Goal: Task Accomplishment & Management: Manage account settings

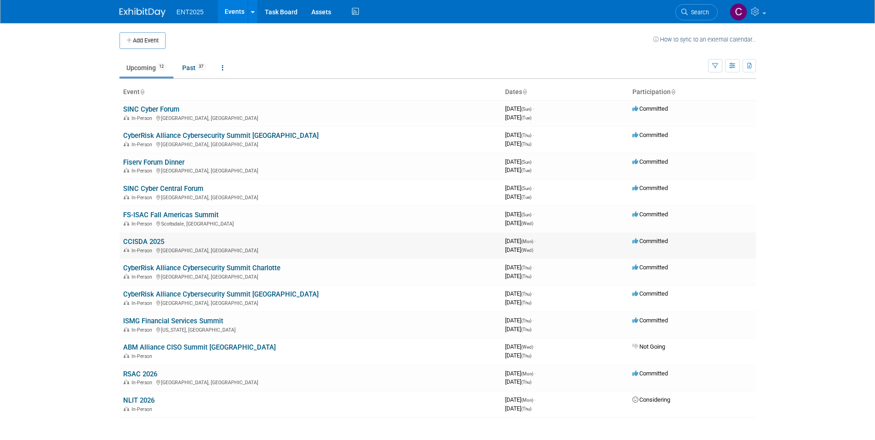
click at [138, 243] on link "CCISDA 2025" at bounding box center [143, 241] width 41 height 8
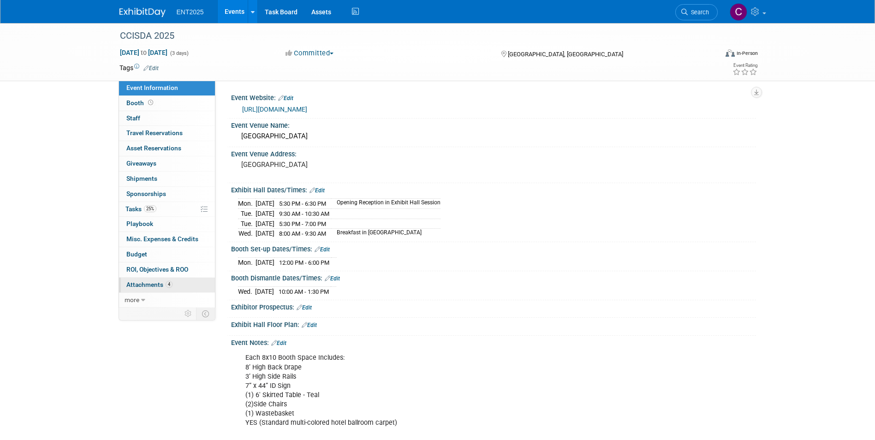
click at [150, 284] on span "Attachments 4" at bounding box center [149, 284] width 46 height 7
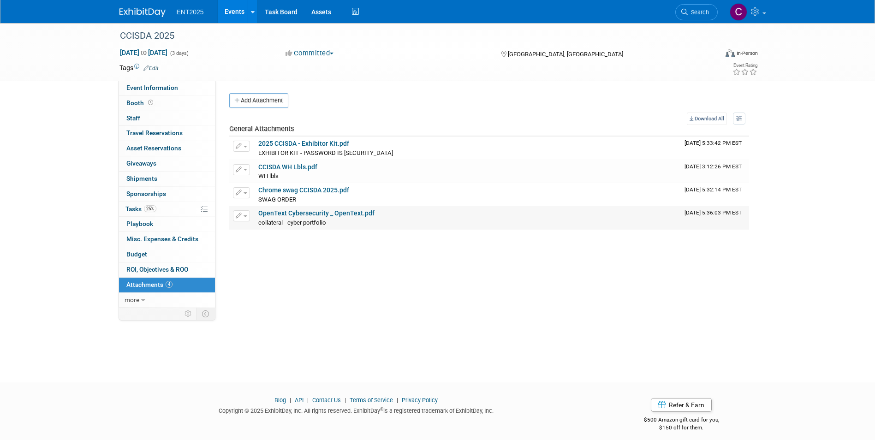
click at [290, 211] on link "OpenText Cybersecurity _ OpenText.pdf" at bounding box center [316, 212] width 116 height 7
click at [149, 280] on link "4 Attachments 4" at bounding box center [167, 285] width 96 height 15
click at [249, 96] on button "Add Attachment" at bounding box center [258, 100] width 59 height 15
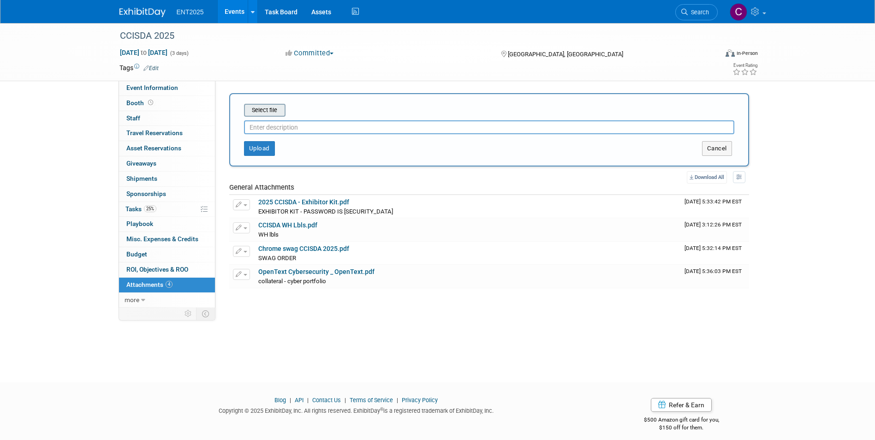
click at [257, 106] on input "file" at bounding box center [230, 110] width 110 height 11
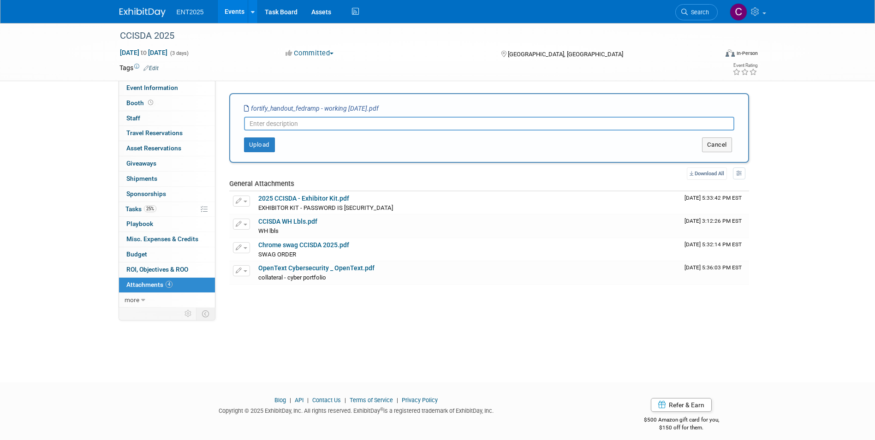
click at [266, 126] on input "text" at bounding box center [489, 124] width 490 height 14
type input "collateral for CCISDA"
click at [255, 143] on button "Upload" at bounding box center [259, 144] width 31 height 15
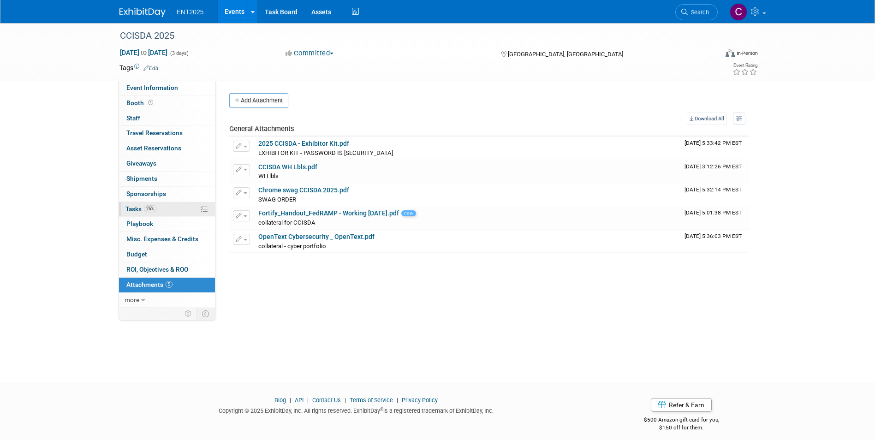
click at [131, 207] on span "Tasks 25%" at bounding box center [140, 208] width 31 height 7
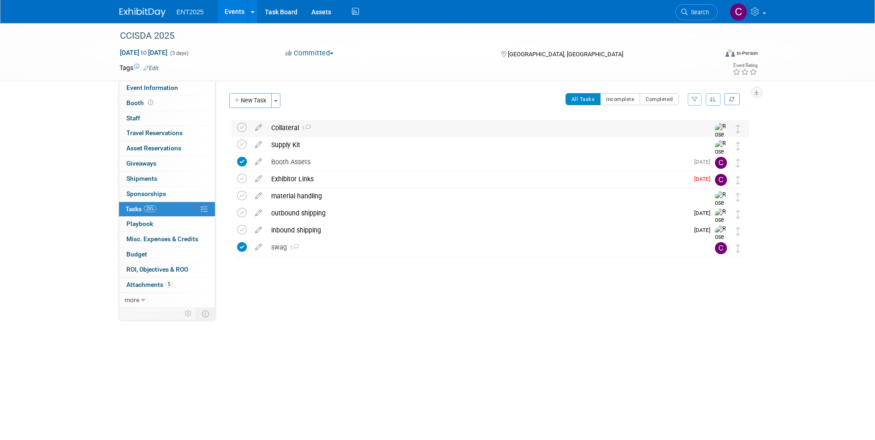
click at [289, 123] on div "Collateral 1" at bounding box center [481, 128] width 430 height 16
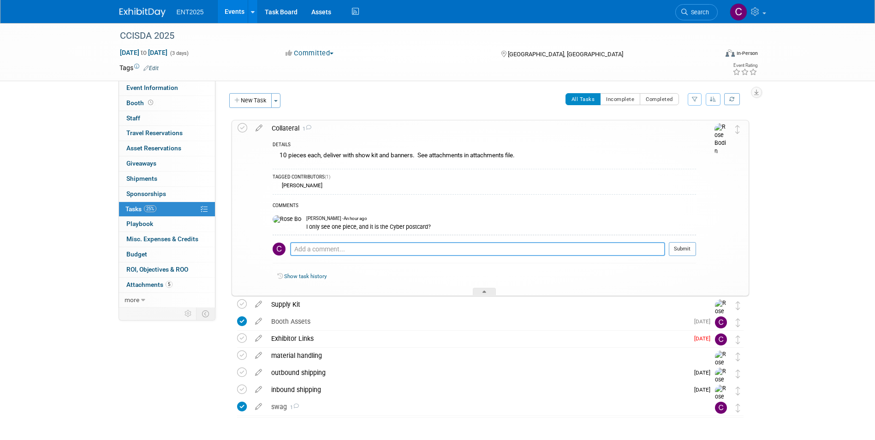
click at [326, 248] on textarea at bounding box center [477, 249] width 375 height 14
drag, startPoint x: 310, startPoint y: 249, endPoint x: 261, endPoint y: 244, distance: 49.1
click at [261, 244] on tr "Collateral 1 DETAILS 10 pieces each, deliver with show kit and banners. See att…" at bounding box center [489, 207] width 505 height 175
click at [374, 251] on textarea "just uploaded the 2nd one." at bounding box center [477, 249] width 375 height 14
type textarea "just uploaded the 2nd one, fortify focused"
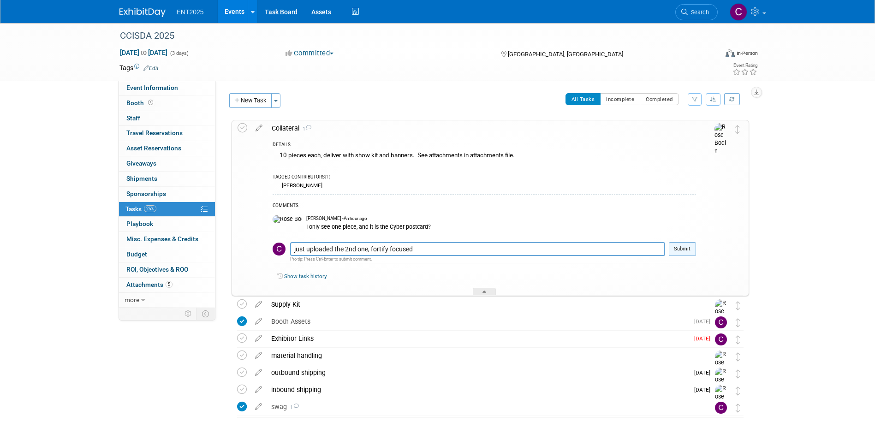
drag, startPoint x: 684, startPoint y: 247, endPoint x: 681, endPoint y: 254, distance: 7.0
click at [681, 254] on button "Submit" at bounding box center [681, 249] width 27 height 14
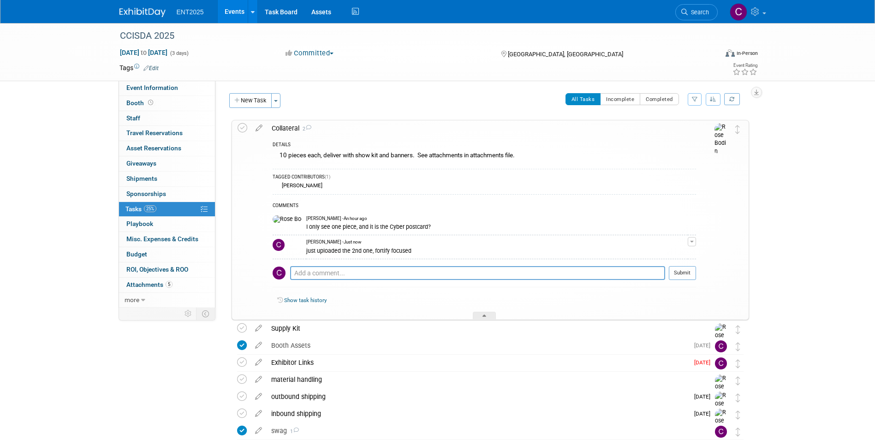
click at [821, 184] on div "CCISDA 2025 [DATE] to [DATE] (3 days) [DATE] to [DATE] Committed Committed Cons…" at bounding box center [437, 259] width 875 height 473
click at [241, 130] on icon at bounding box center [242, 128] width 10 height 10
click at [477, 313] on div at bounding box center [484, 316] width 23 height 8
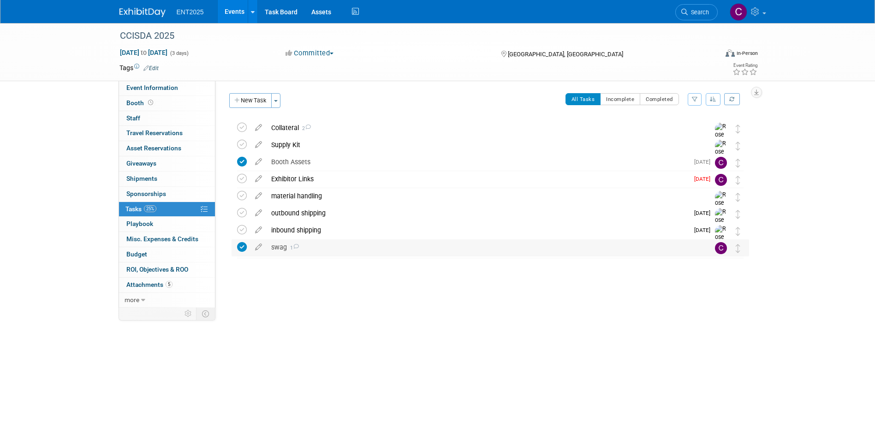
click at [276, 247] on div "swag 1" at bounding box center [481, 247] width 430 height 16
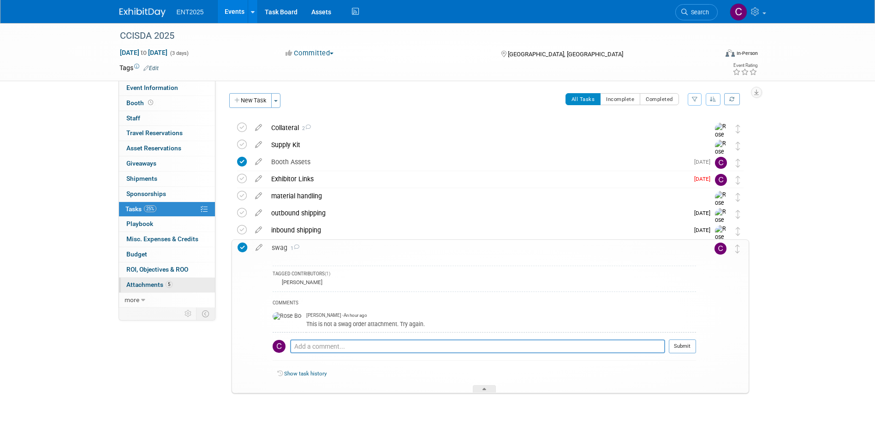
click at [143, 280] on link "5 Attachments 5" at bounding box center [167, 285] width 96 height 15
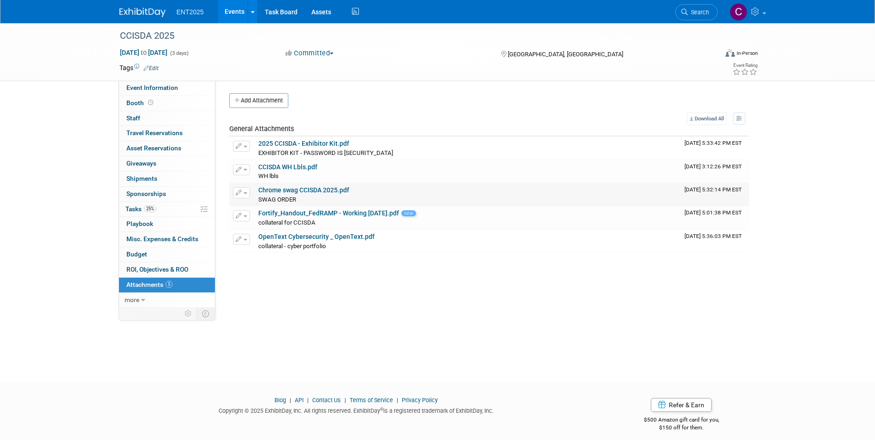
click at [292, 189] on link "Chrome swag CCISDA 2025.pdf" at bounding box center [303, 189] width 91 height 7
drag, startPoint x: 281, startPoint y: 194, endPoint x: 244, endPoint y: 197, distance: 37.5
click at [244, 197] on button "button" at bounding box center [241, 192] width 17 height 11
click at [245, 193] on span "button" at bounding box center [245, 193] width 4 height 2
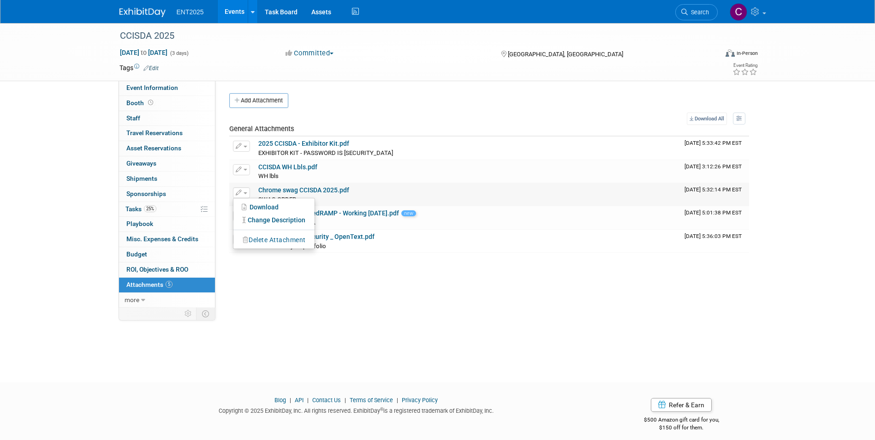
click at [264, 242] on button "Delete Attachment" at bounding box center [274, 240] width 72 height 12
click at [344, 252] on link "Yes" at bounding box center [342, 252] width 27 height 15
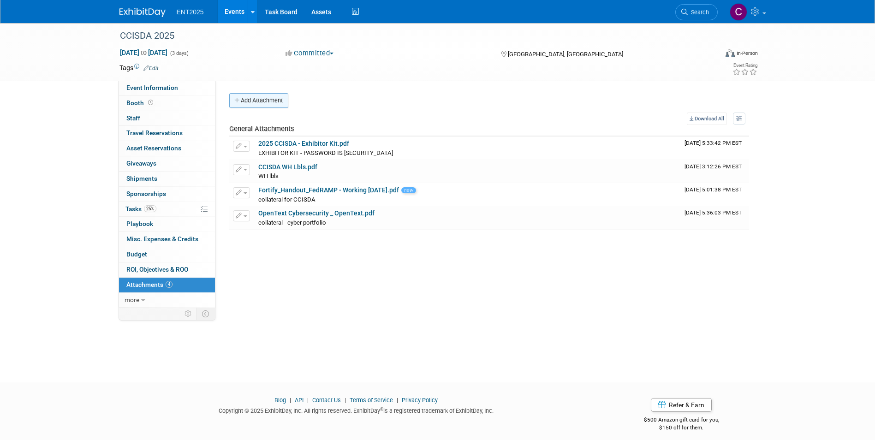
click at [239, 96] on button "Add Attachment" at bounding box center [258, 100] width 59 height 15
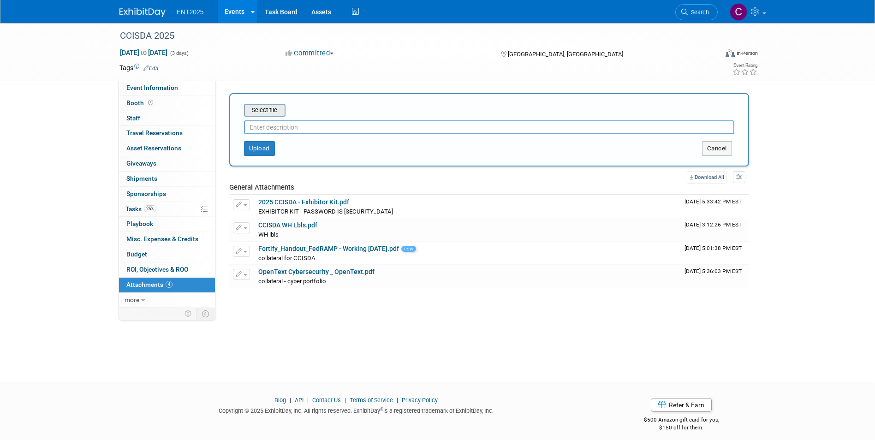
click at [253, 110] on input "file" at bounding box center [230, 110] width 110 height 11
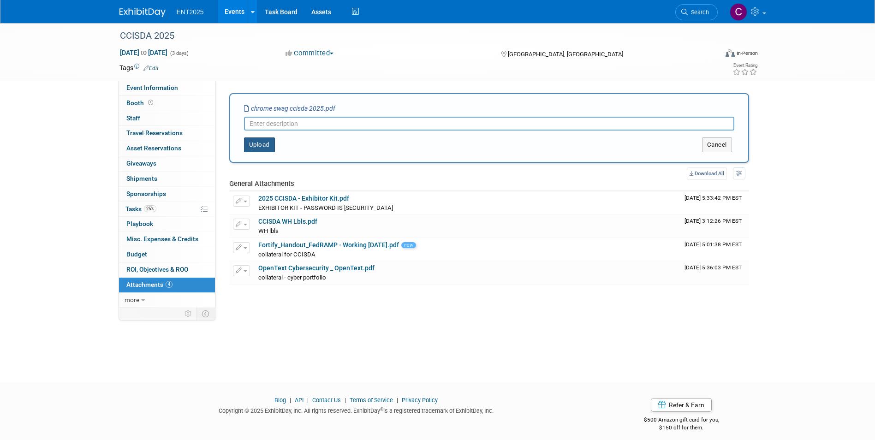
click at [253, 142] on button "Upload" at bounding box center [259, 144] width 31 height 15
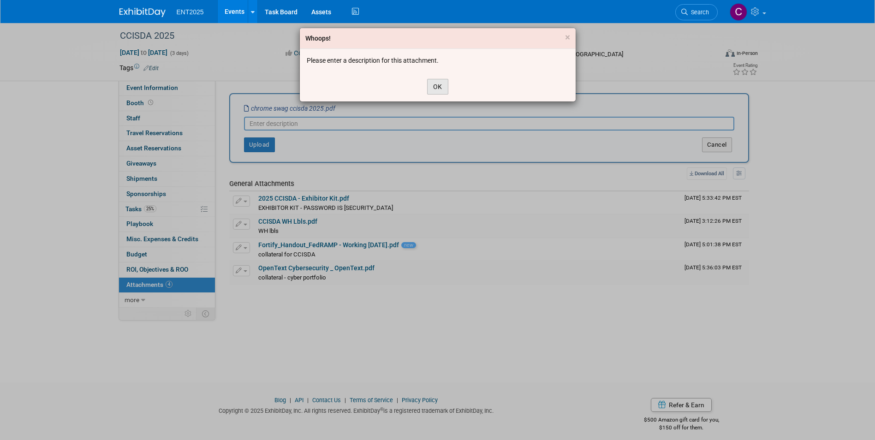
click at [438, 87] on button "OK" at bounding box center [437, 87] width 21 height 16
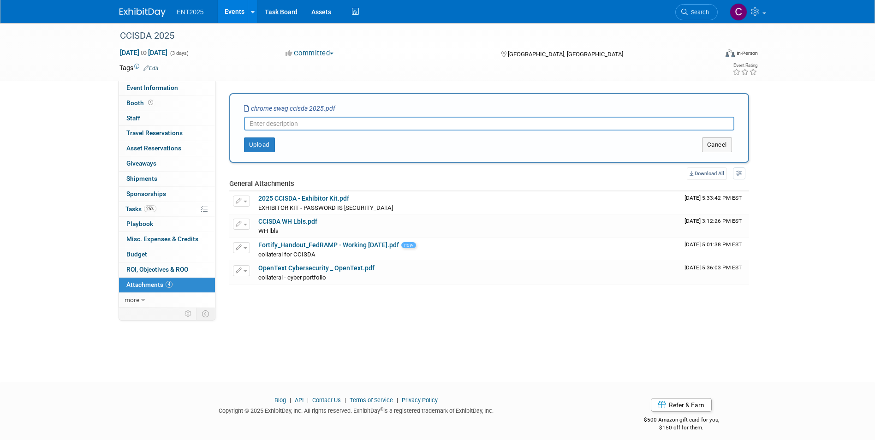
click at [299, 124] on input "text" at bounding box center [489, 124] width 490 height 14
click at [257, 143] on button "Upload" at bounding box center [259, 144] width 31 height 15
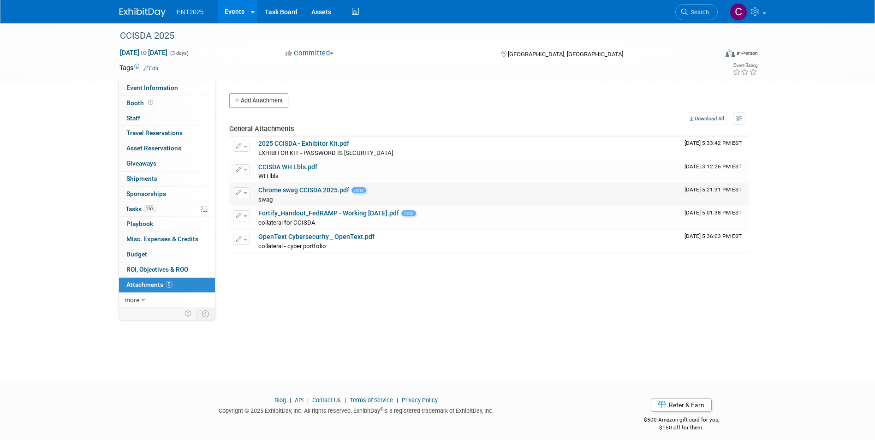
click at [285, 194] on link "Chrome swag CCISDA 2025.pdf" at bounding box center [303, 189] width 91 height 7
click at [245, 194] on button "button" at bounding box center [241, 192] width 17 height 11
click at [251, 241] on button "Delete Attachment" at bounding box center [274, 240] width 72 height 12
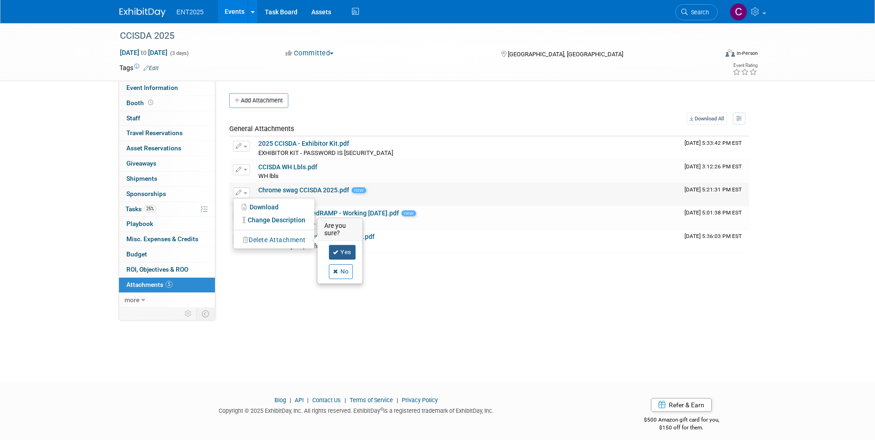
click at [342, 251] on link "Yes" at bounding box center [342, 252] width 27 height 15
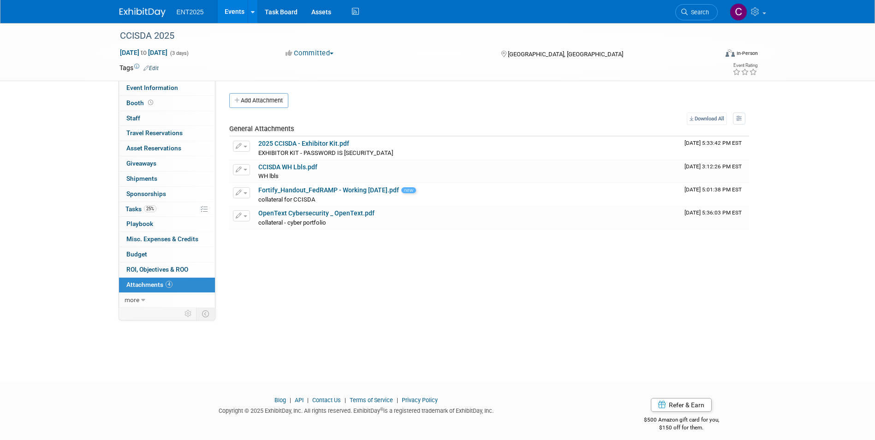
click at [150, 285] on span "Attachments 4" at bounding box center [149, 284] width 46 height 7
click at [260, 101] on button "Add Attachment" at bounding box center [258, 100] width 59 height 15
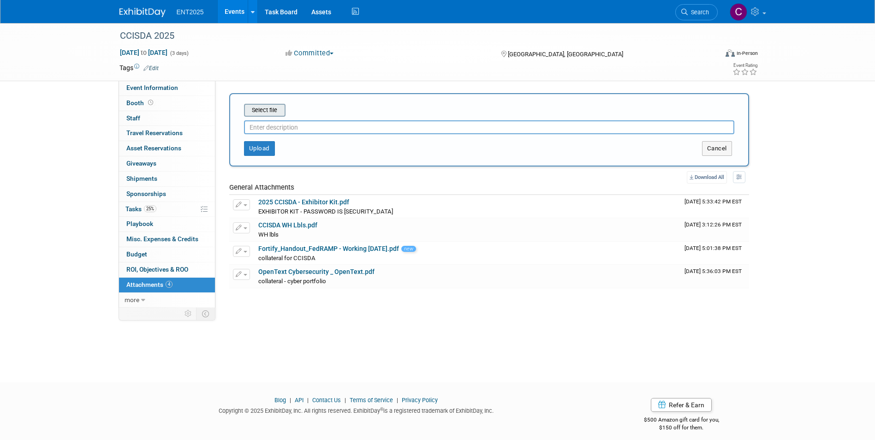
click at [259, 109] on input "file" at bounding box center [230, 110] width 110 height 11
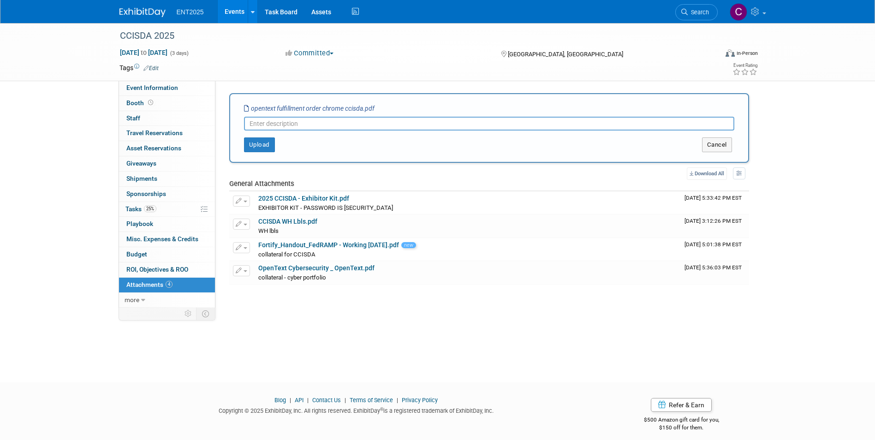
click at [288, 123] on input "text" at bounding box center [489, 124] width 490 height 14
type input "swag order"
click at [258, 143] on button "Upload" at bounding box center [259, 144] width 31 height 15
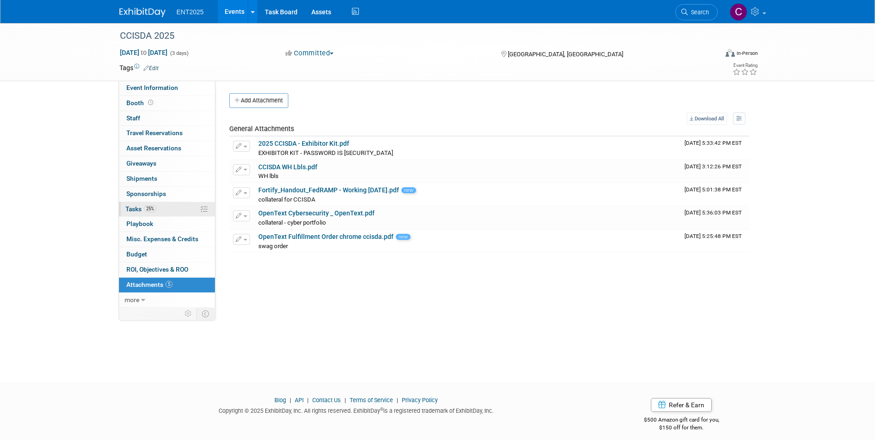
click at [131, 209] on span "Tasks 25%" at bounding box center [140, 208] width 31 height 7
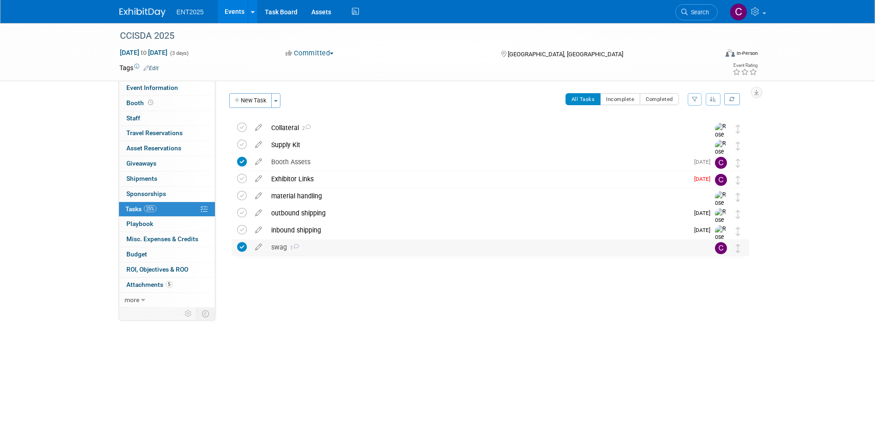
click at [283, 245] on div "swag 1" at bounding box center [481, 247] width 430 height 16
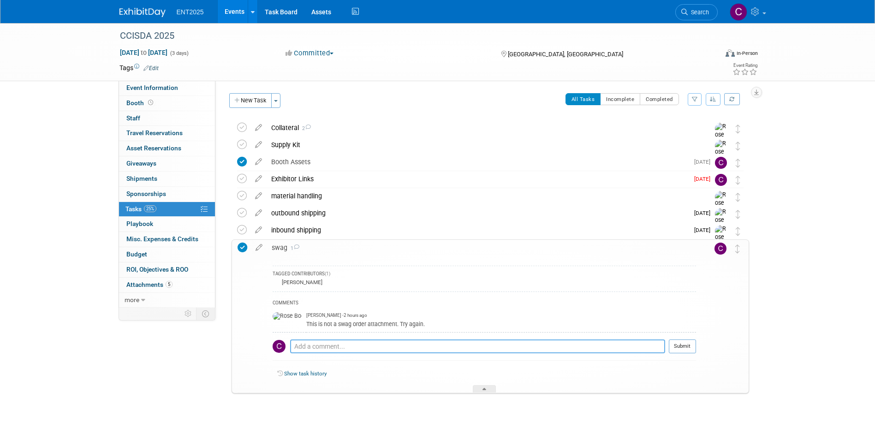
click at [314, 347] on textarea at bounding box center [477, 346] width 375 height 14
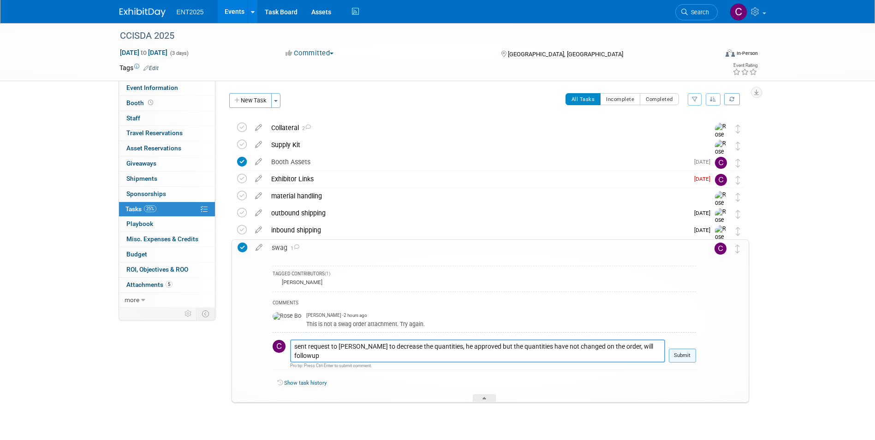
type textarea "sent request to [PERSON_NAME] to decrease the quantities, he approved but the q…"
click at [682, 353] on button "Submit" at bounding box center [681, 356] width 27 height 14
